Goal: Obtain resource: Obtain resource

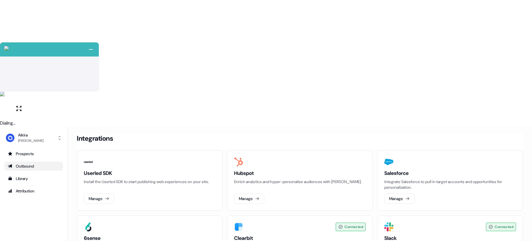
click at [37, 162] on link "Outbound" at bounding box center [34, 166] width 58 height 9
click at [29, 163] on div "Outbound" at bounding box center [34, 166] width 52 height 6
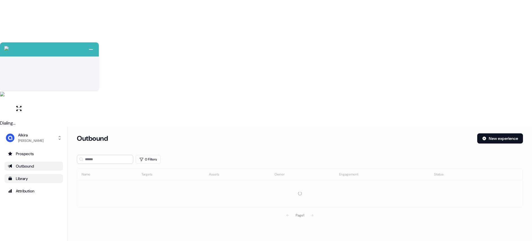
click at [23, 176] on div "Library" at bounding box center [34, 179] width 52 height 6
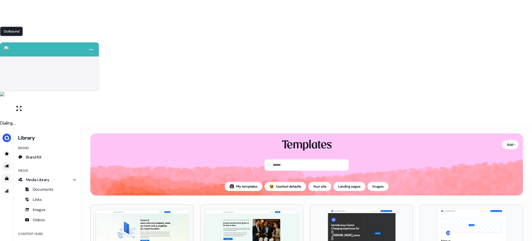
click at [5, 164] on icon "Go to outbound experience" at bounding box center [7, 166] width 5 height 5
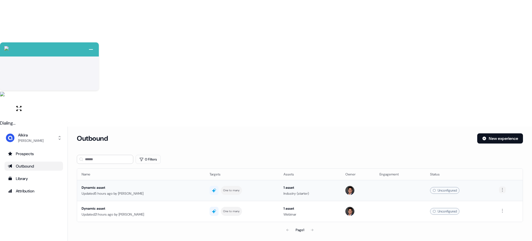
click at [502, 61] on html "+ Next Auto dialer paused! Go to your dialing tab to continue. 225" at bounding box center [266, 183] width 532 height 367
click at [501, 61] on html "+ Next Auto dialer paused! Go to your dialing tab to continue. 225" at bounding box center [266, 183] width 532 height 367
click at [33, 151] on div "Prospects" at bounding box center [34, 154] width 52 height 6
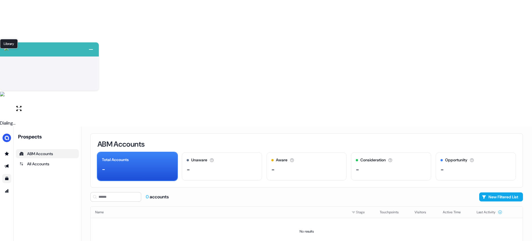
click at [6, 177] on icon "Go to templates" at bounding box center [6, 178] width 3 height 3
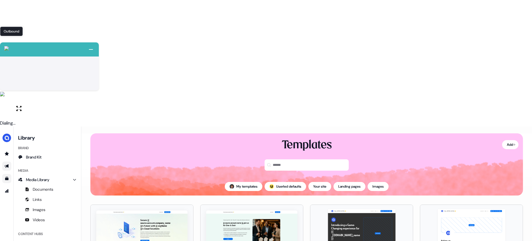
click at [5, 164] on icon "Go to outbound experience" at bounding box center [7, 166] width 5 height 5
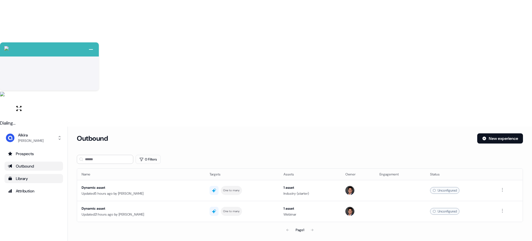
click at [38, 176] on div "Library" at bounding box center [34, 179] width 52 height 6
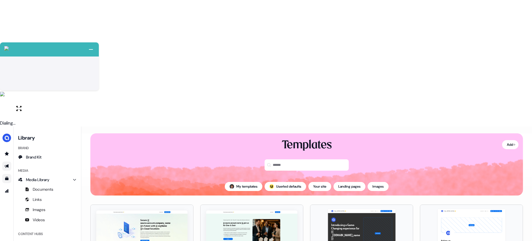
click at [248, 210] on img at bounding box center [251, 230] width 91 height 40
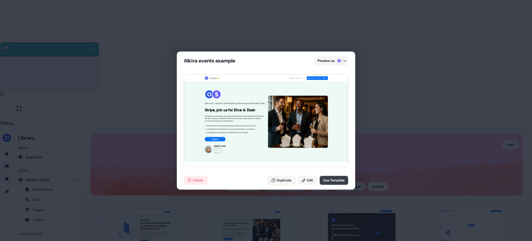
click at [331, 180] on button "Use Template" at bounding box center [334, 180] width 29 height 9
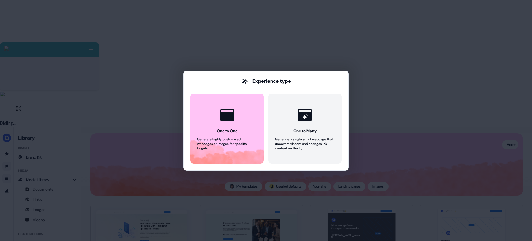
click at [240, 51] on div "Experience type One to One Generate highly customised webpages or images for sp…" at bounding box center [266, 120] width 532 height 241
